Goal: Entertainment & Leisure: Consume media (video, audio)

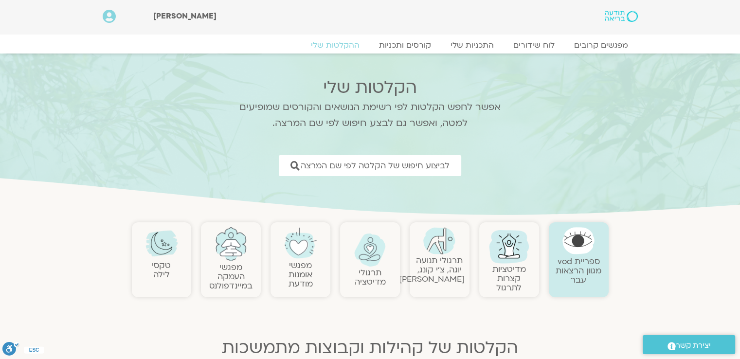
click at [440, 257] on link "תרגולי תנועה יוגה, צ׳י קונג, [PERSON_NAME]" at bounding box center [432, 270] width 66 height 30
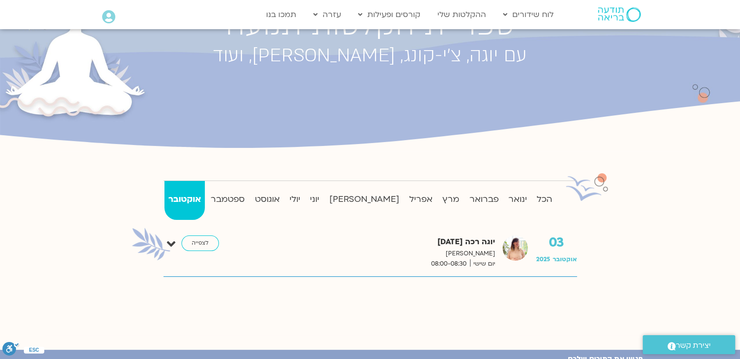
scroll to position [97, 0]
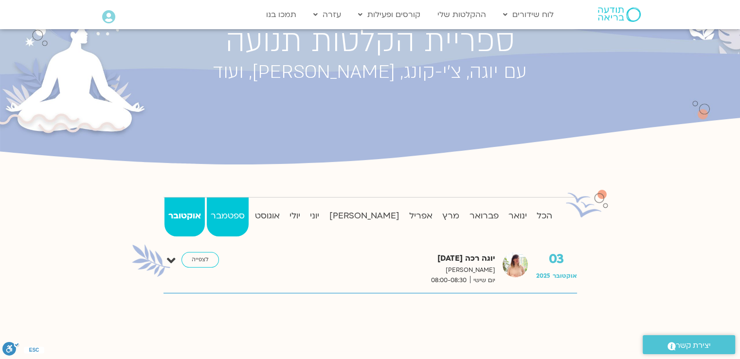
click at [239, 214] on strong "ספטמבר" at bounding box center [228, 216] width 42 height 15
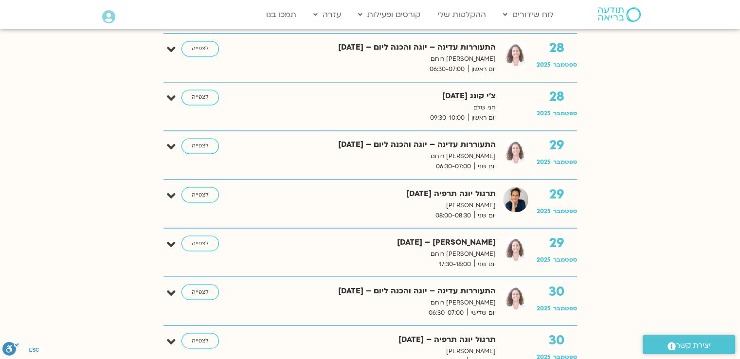
scroll to position [1654, 0]
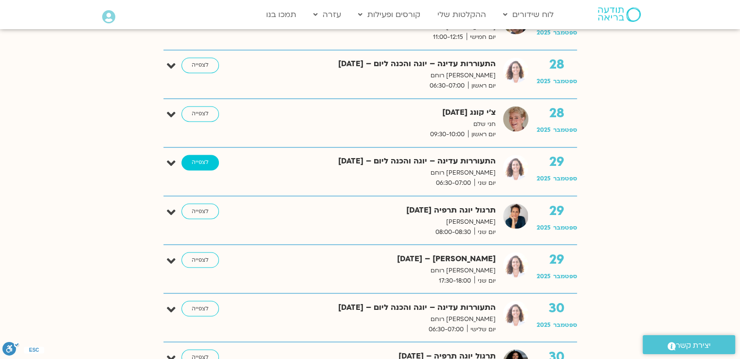
click at [196, 160] on link "לצפייה" at bounding box center [199, 163] width 37 height 16
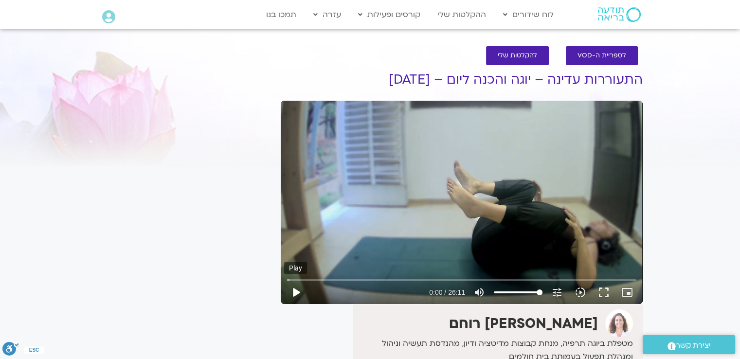
click at [294, 292] on button "play_arrow" at bounding box center [295, 292] width 23 height 23
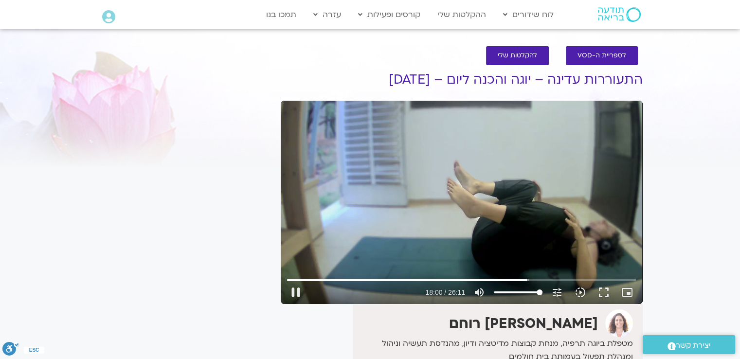
type input "1080.136842"
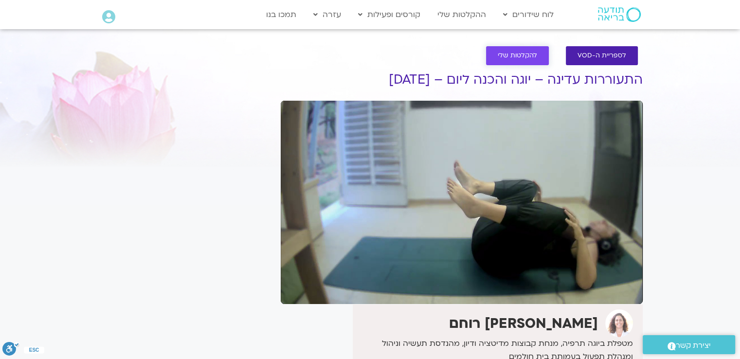
click at [525, 59] on span "להקלטות שלי" at bounding box center [517, 55] width 39 height 7
click at [521, 59] on span "להקלטות שלי" at bounding box center [517, 55] width 39 height 7
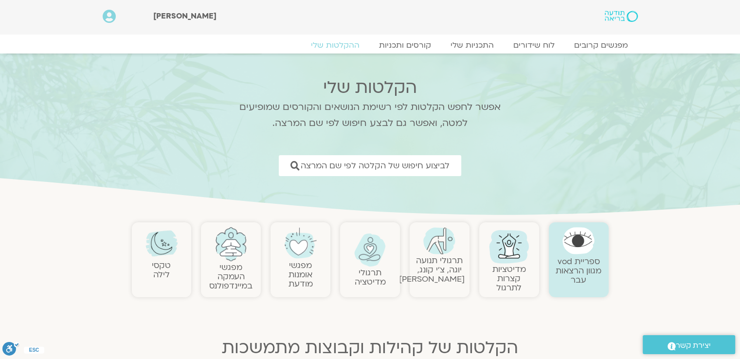
click at [432, 252] on img at bounding box center [439, 240] width 32 height 27
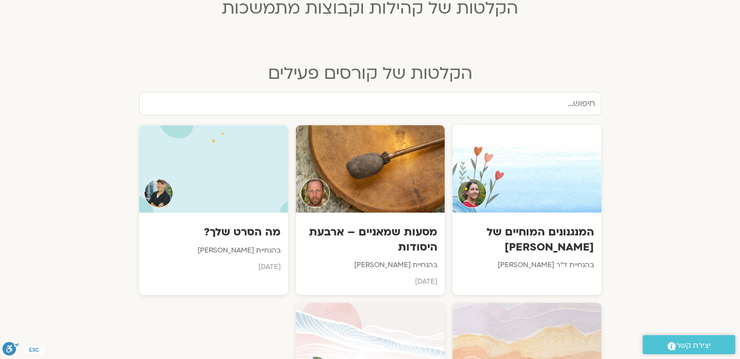
scroll to position [340, 0]
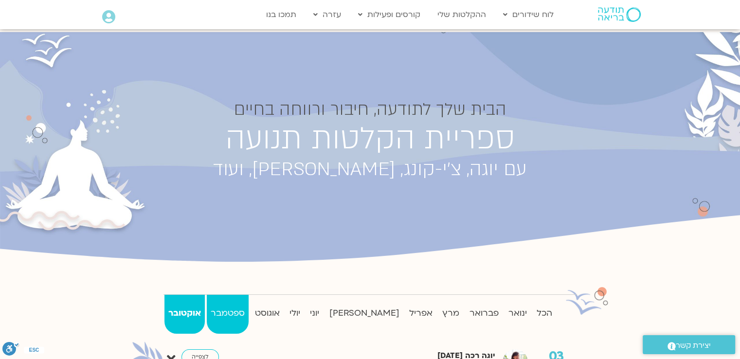
click at [237, 311] on strong "ספטמבר" at bounding box center [228, 313] width 42 height 15
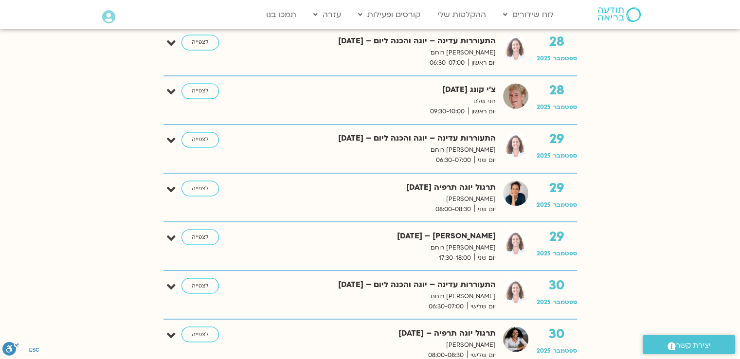
scroll to position [1654, 0]
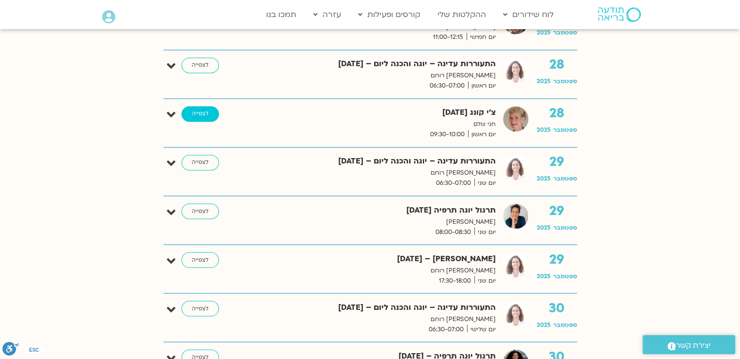
click at [214, 110] on link "לצפייה" at bounding box center [199, 114] width 37 height 16
